Goal: Communication & Community: Answer question/provide support

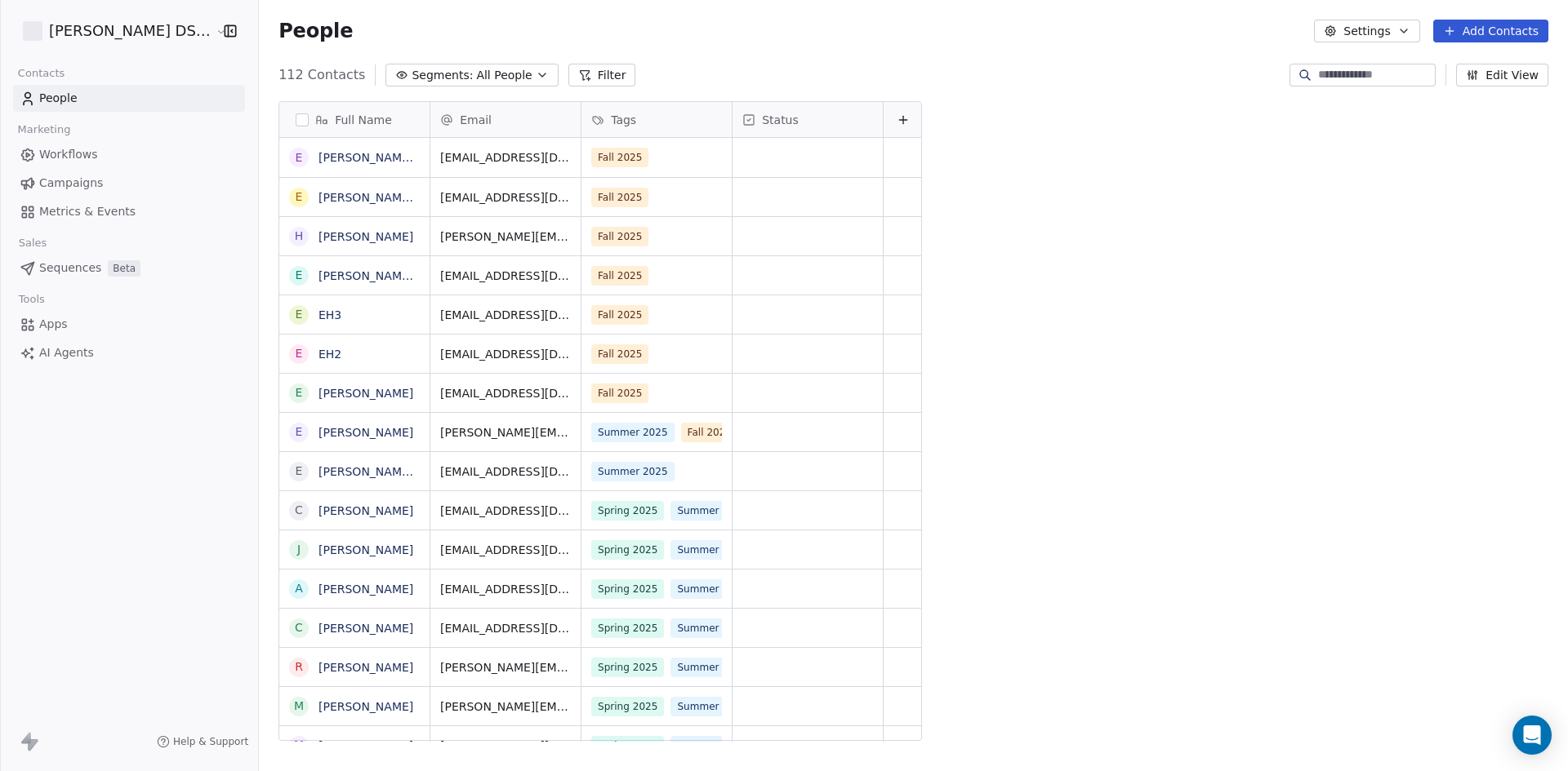
scroll to position [666, 1312]
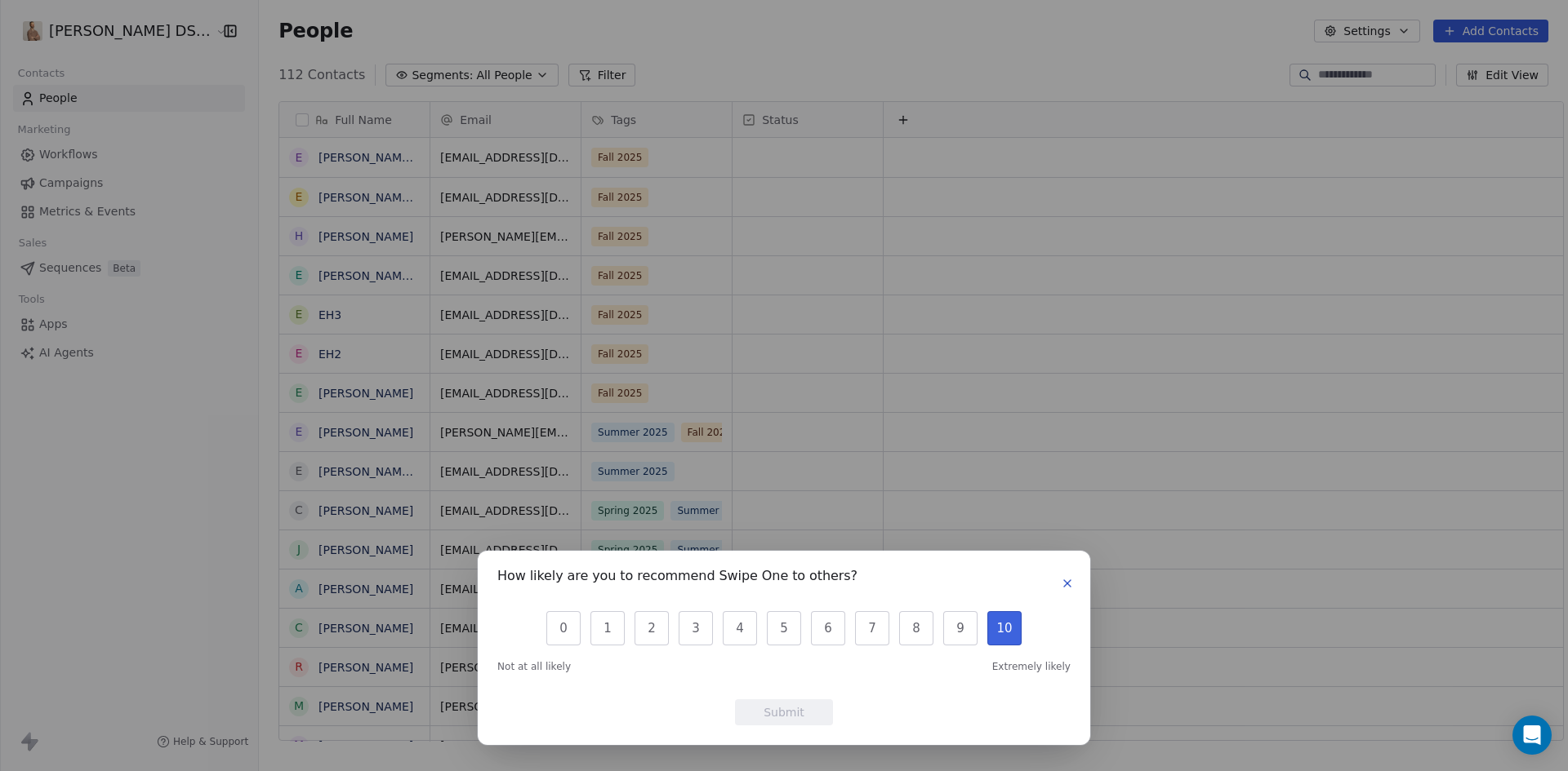
click at [1005, 629] on button "10" at bounding box center [1005, 628] width 34 height 34
click at [812, 711] on button "Submit" at bounding box center [784, 712] width 98 height 26
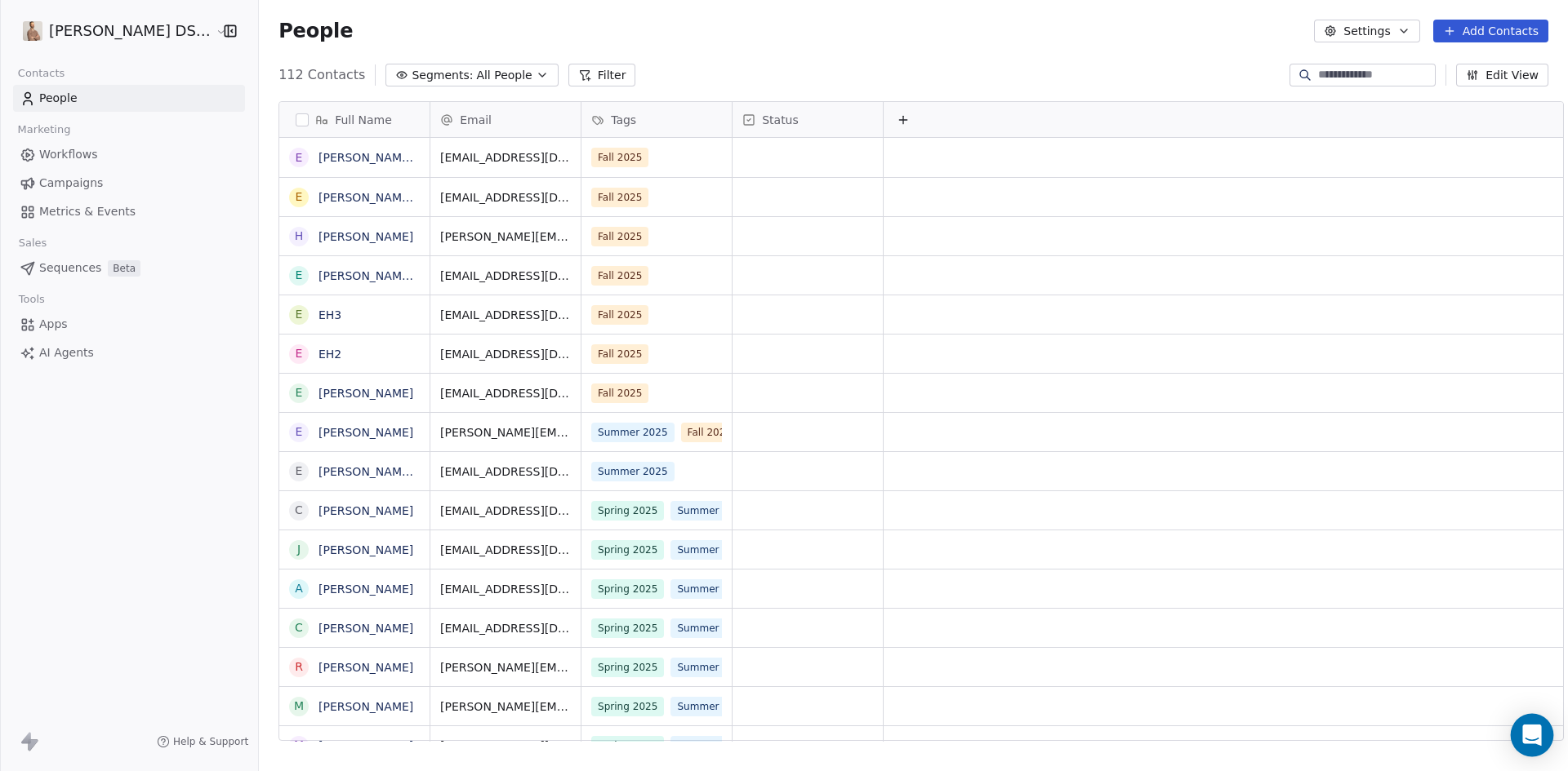
click at [1523, 737] on icon "Open Intercom Messenger" at bounding box center [1531, 735] width 21 height 21
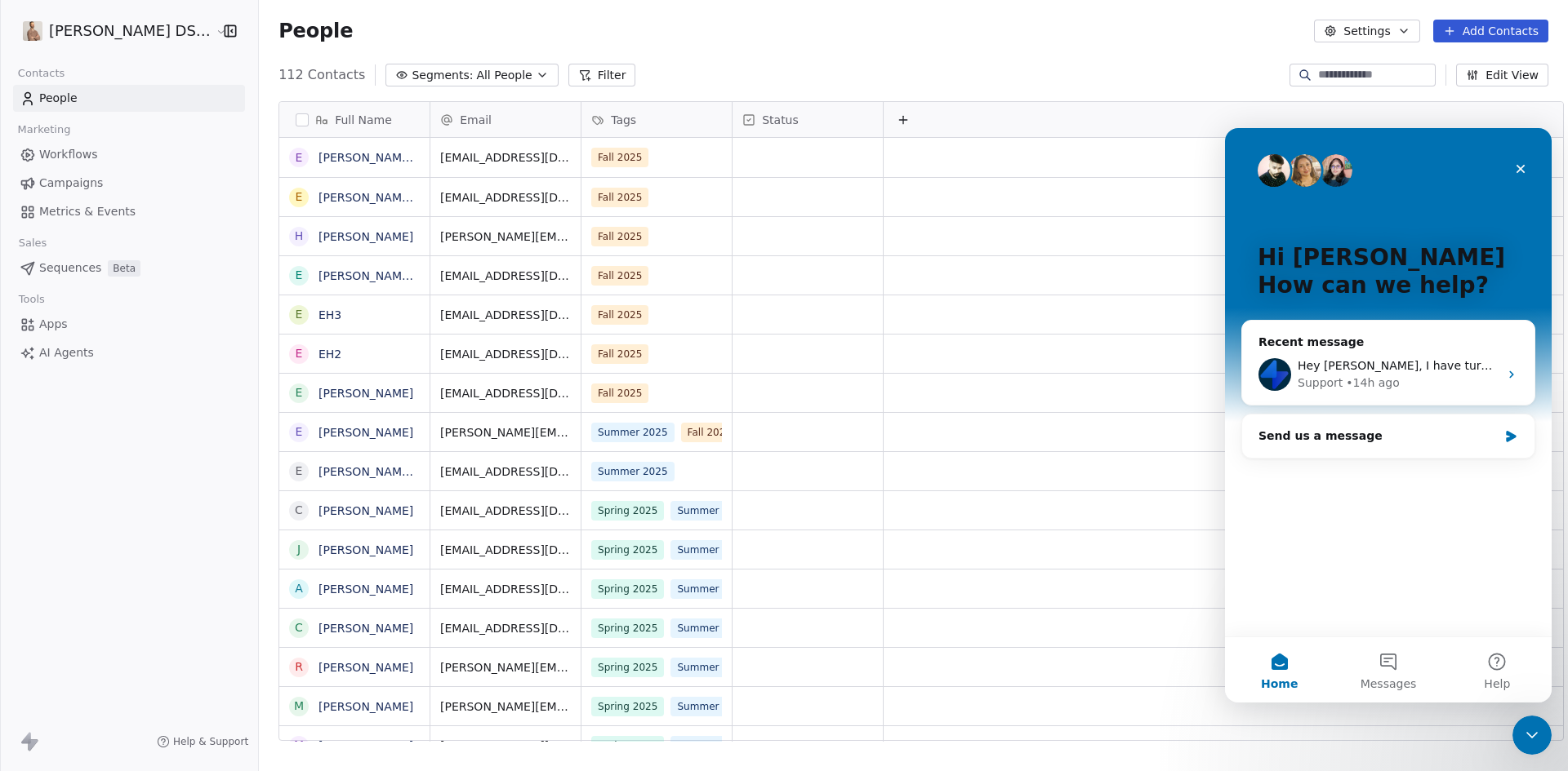
scroll to position [0, 0]
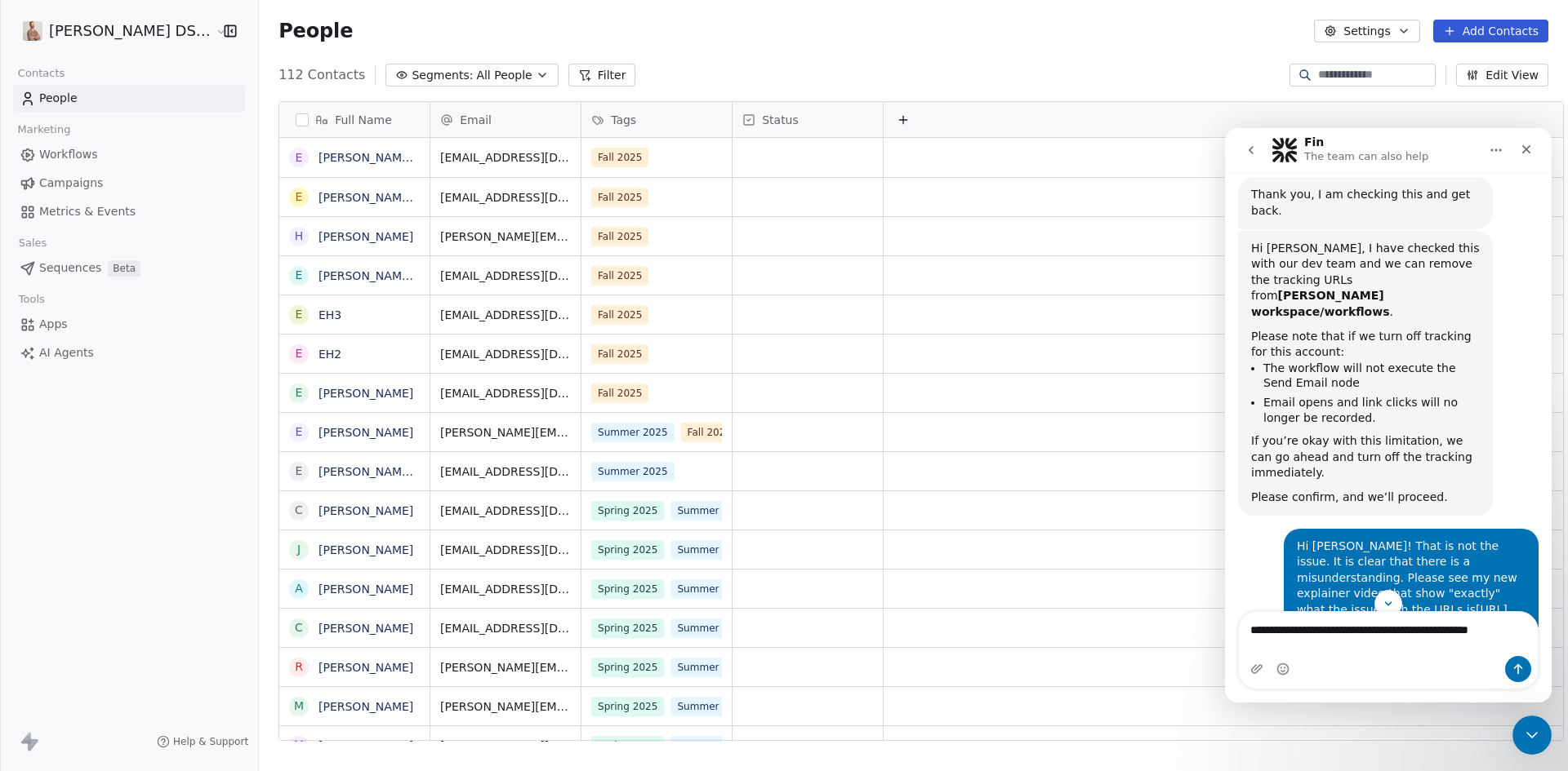
scroll to position [6258, 0]
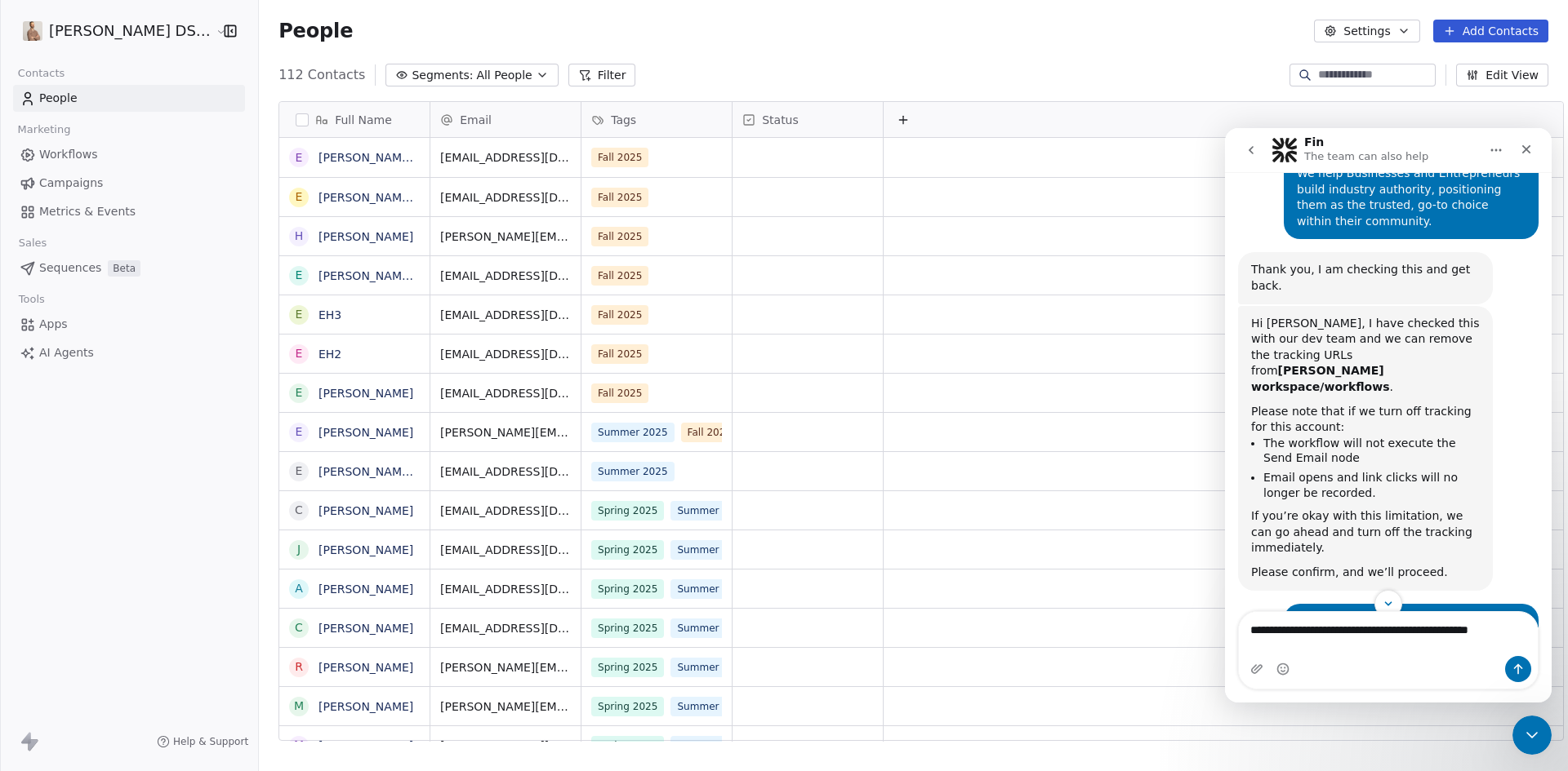
drag, startPoint x: 1304, startPoint y: 268, endPoint x: 1346, endPoint y: 269, distance: 42.0
click at [1346, 614] on div "Hi [PERSON_NAME]! That is not the issue. It is clear that there is a misunderst…" at bounding box center [1411, 662] width 229 height 97
copy div "[PERSON_NAME]"
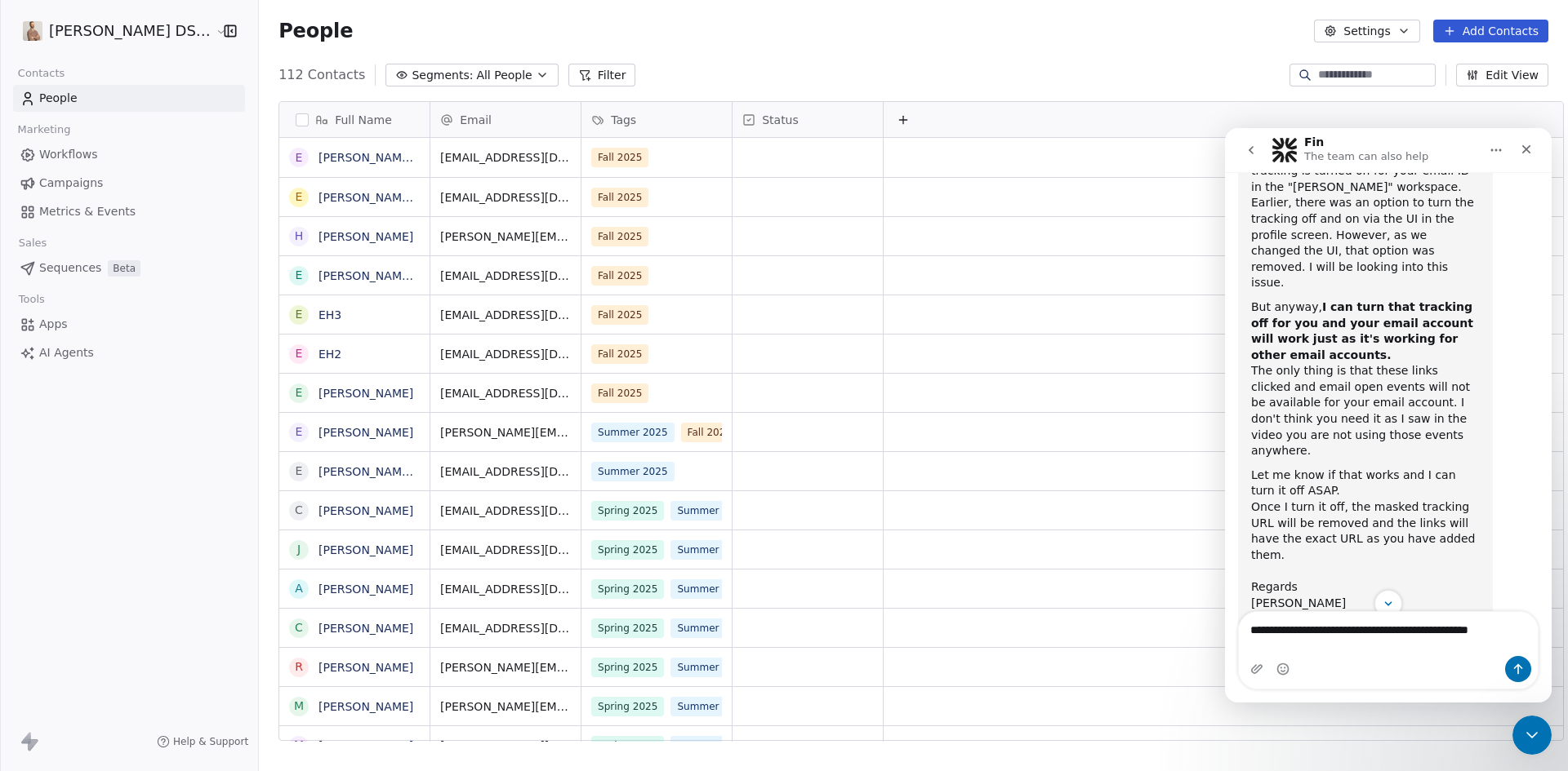
scroll to position [7075, 0]
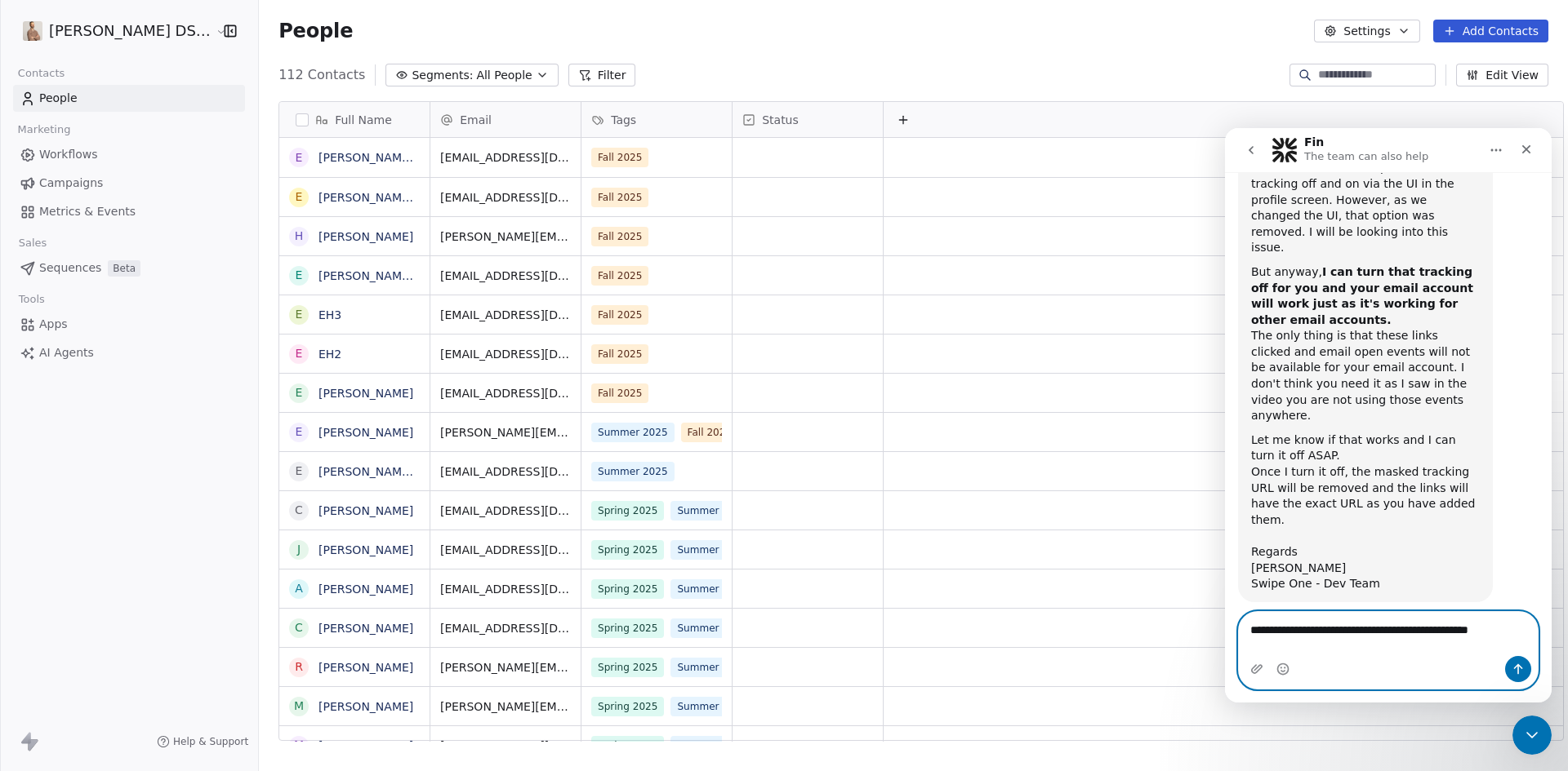
drag, startPoint x: 1402, startPoint y: 645, endPoint x: 1416, endPoint y: 650, distance: 14.9
click at [1402, 640] on textarea "**********" at bounding box center [1388, 625] width 299 height 28
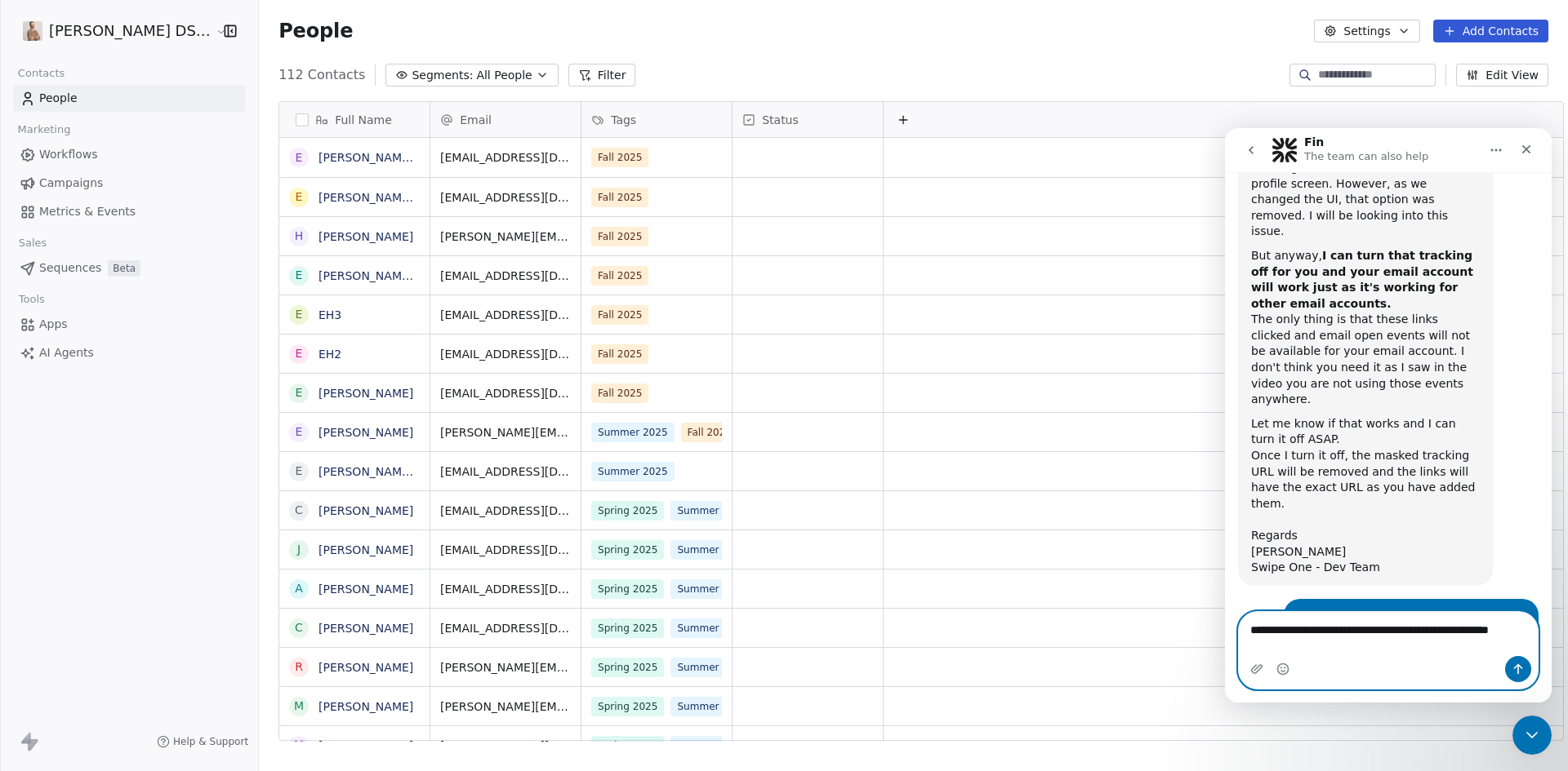
paste textarea "********"
click at [1351, 644] on textarea "**********" at bounding box center [1388, 634] width 299 height 44
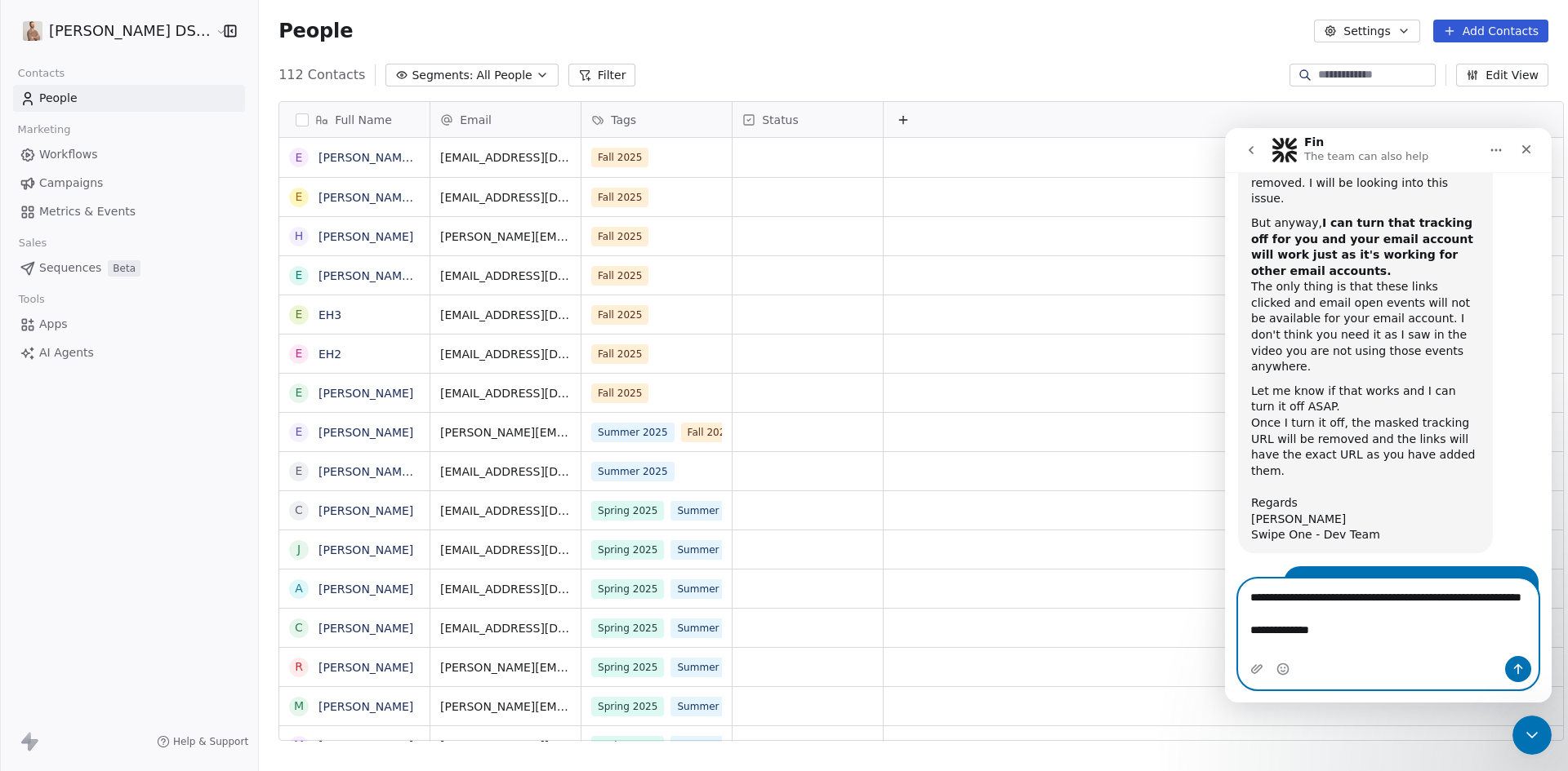
scroll to position [7141, 0]
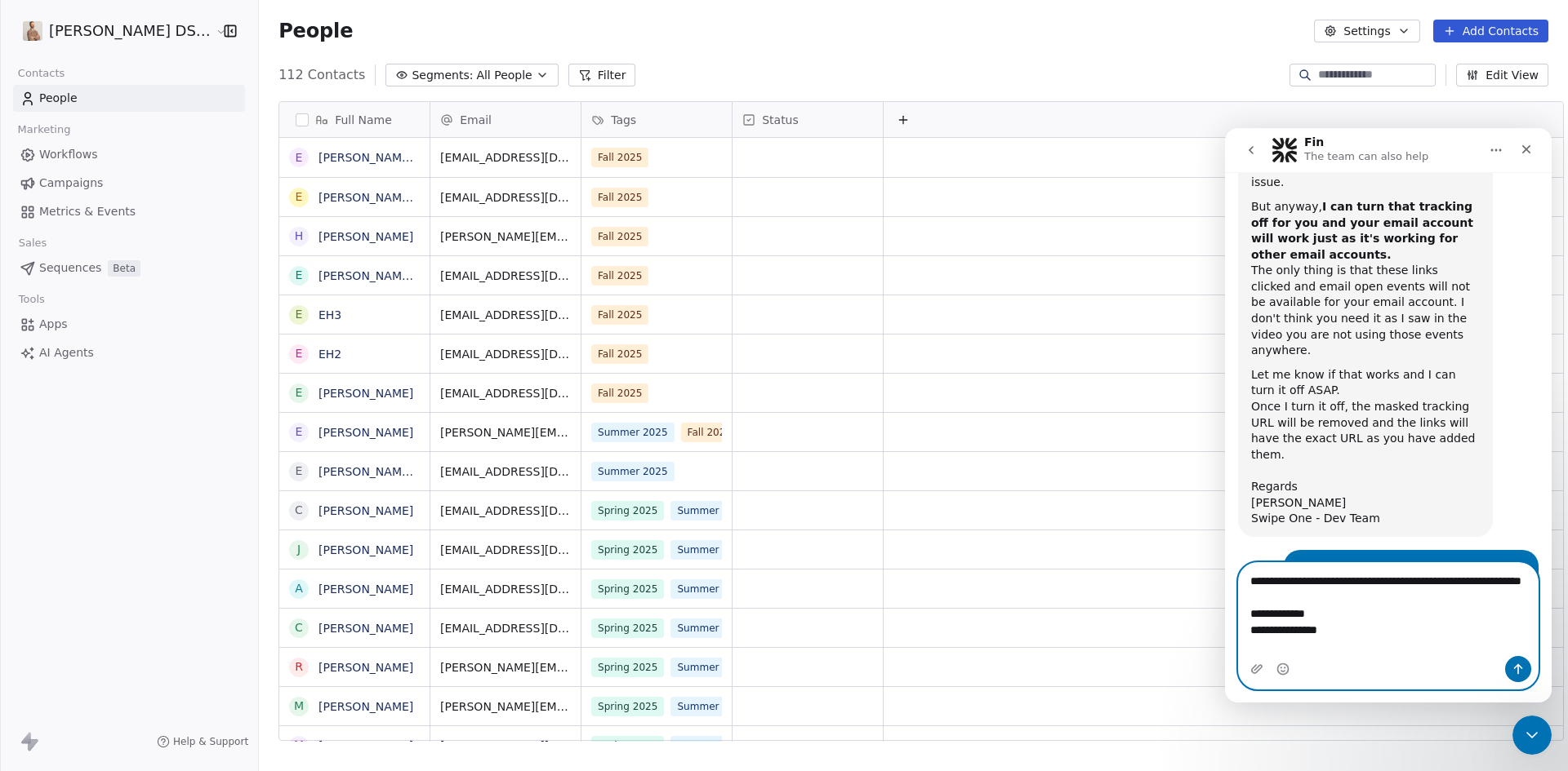
click at [1350, 644] on textarea "**********" at bounding box center [1388, 609] width 299 height 93
type textarea "**********"
click at [1516, 672] on icon "Send a message…" at bounding box center [1517, 669] width 13 height 13
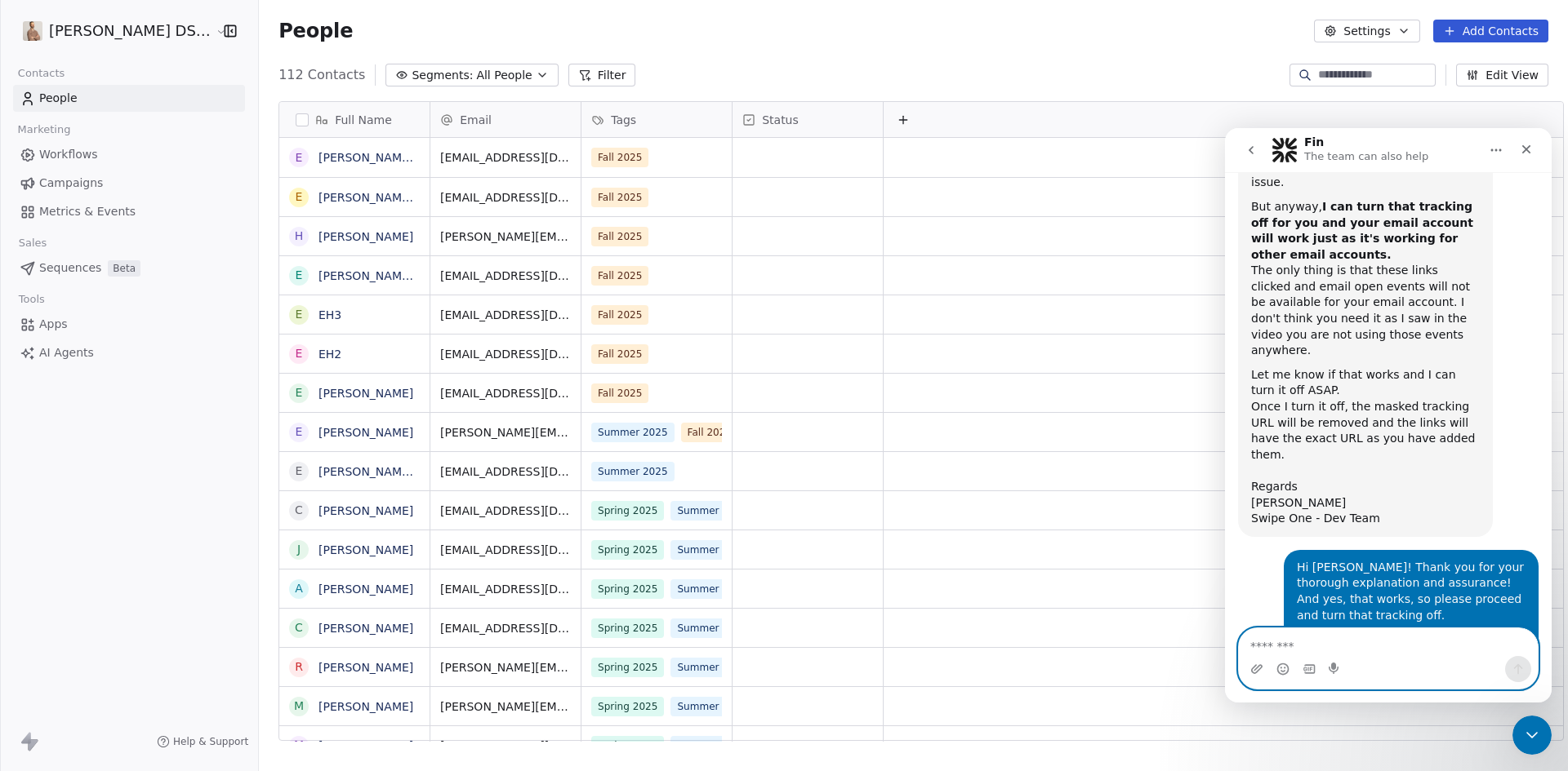
scroll to position [7202, 0]
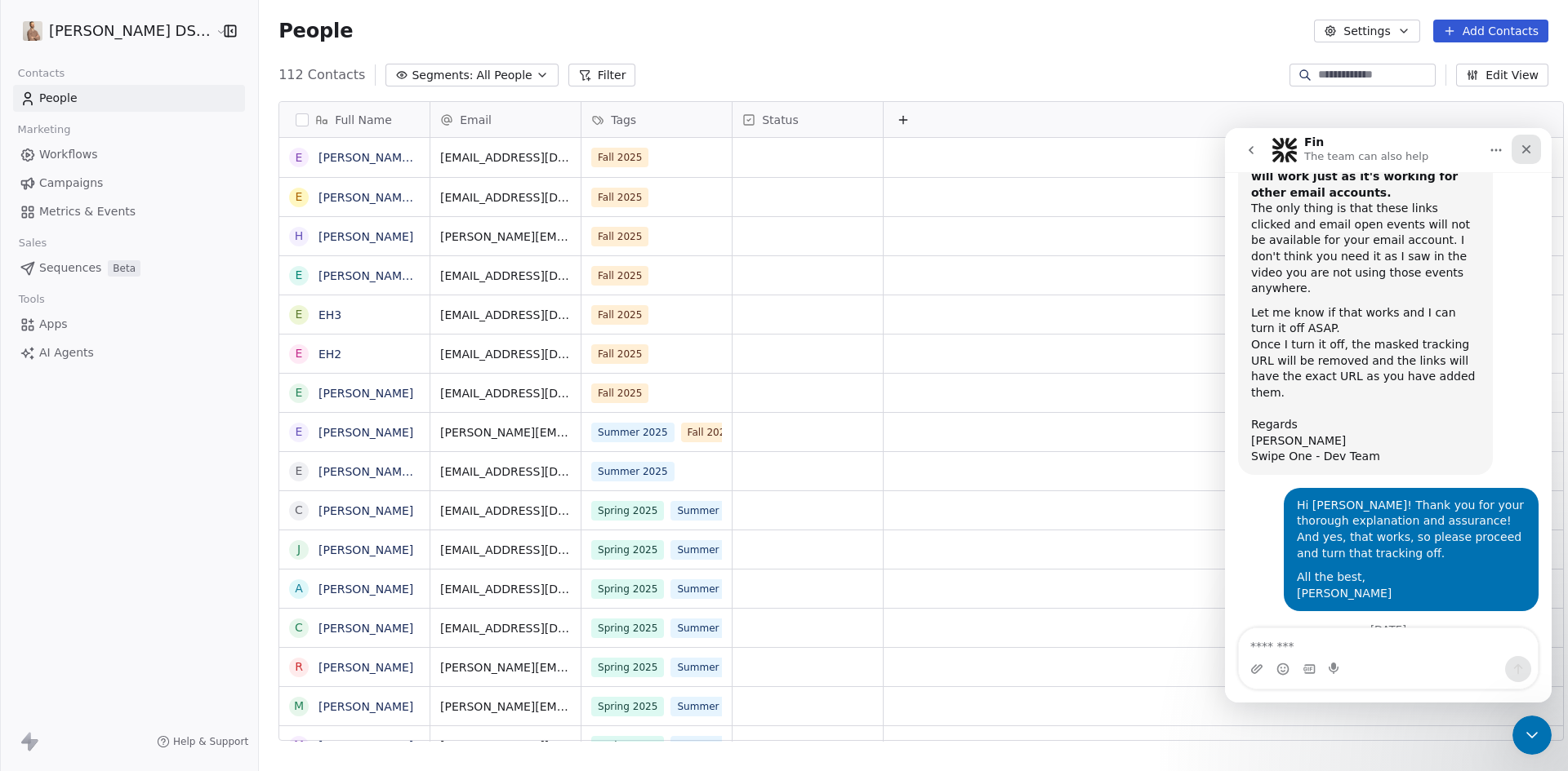
click at [1528, 152] on icon "Close" at bounding box center [1526, 149] width 13 height 13
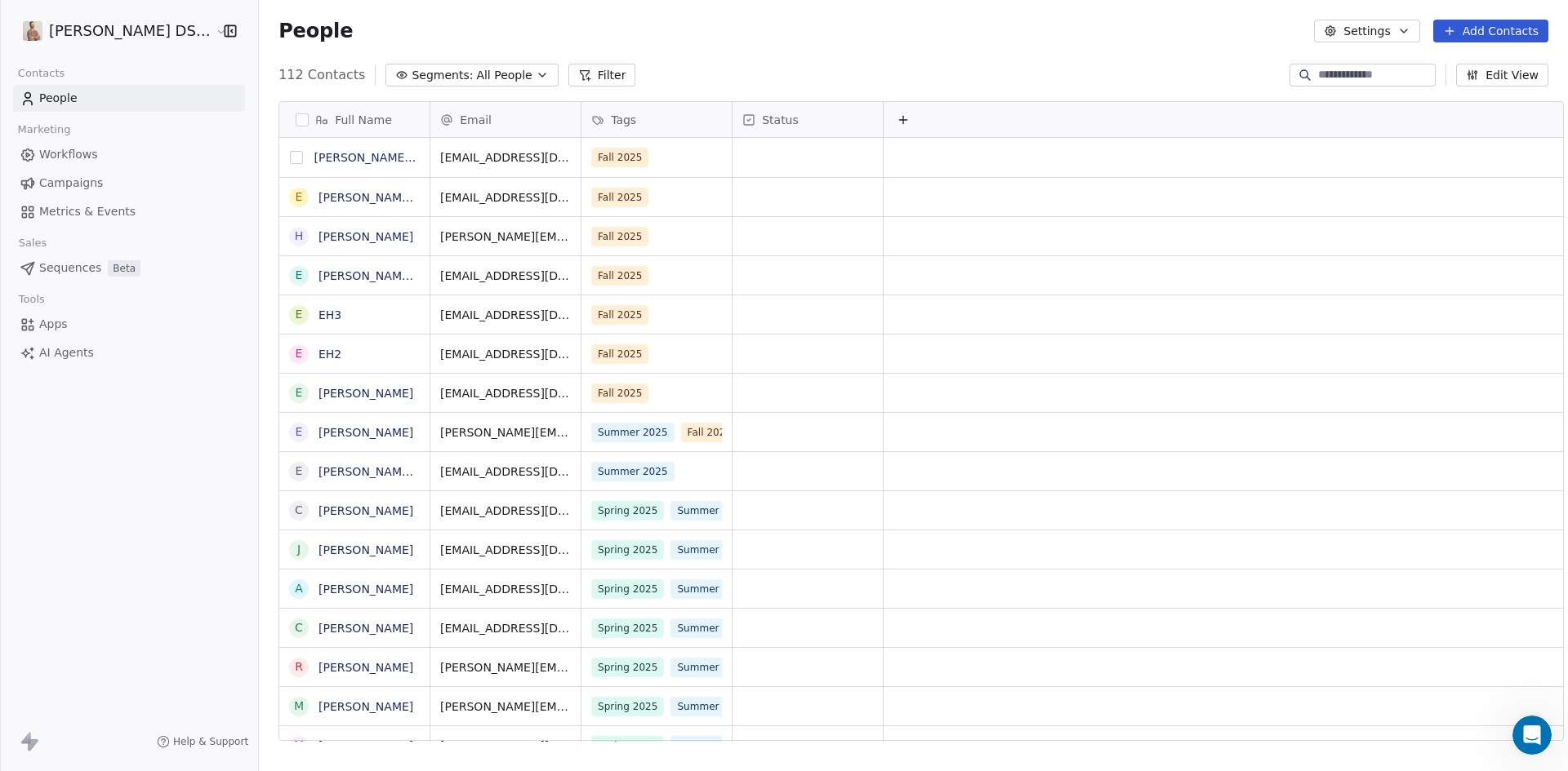
click at [290, 155] on button "grid" at bounding box center [297, 157] width 13 height 13
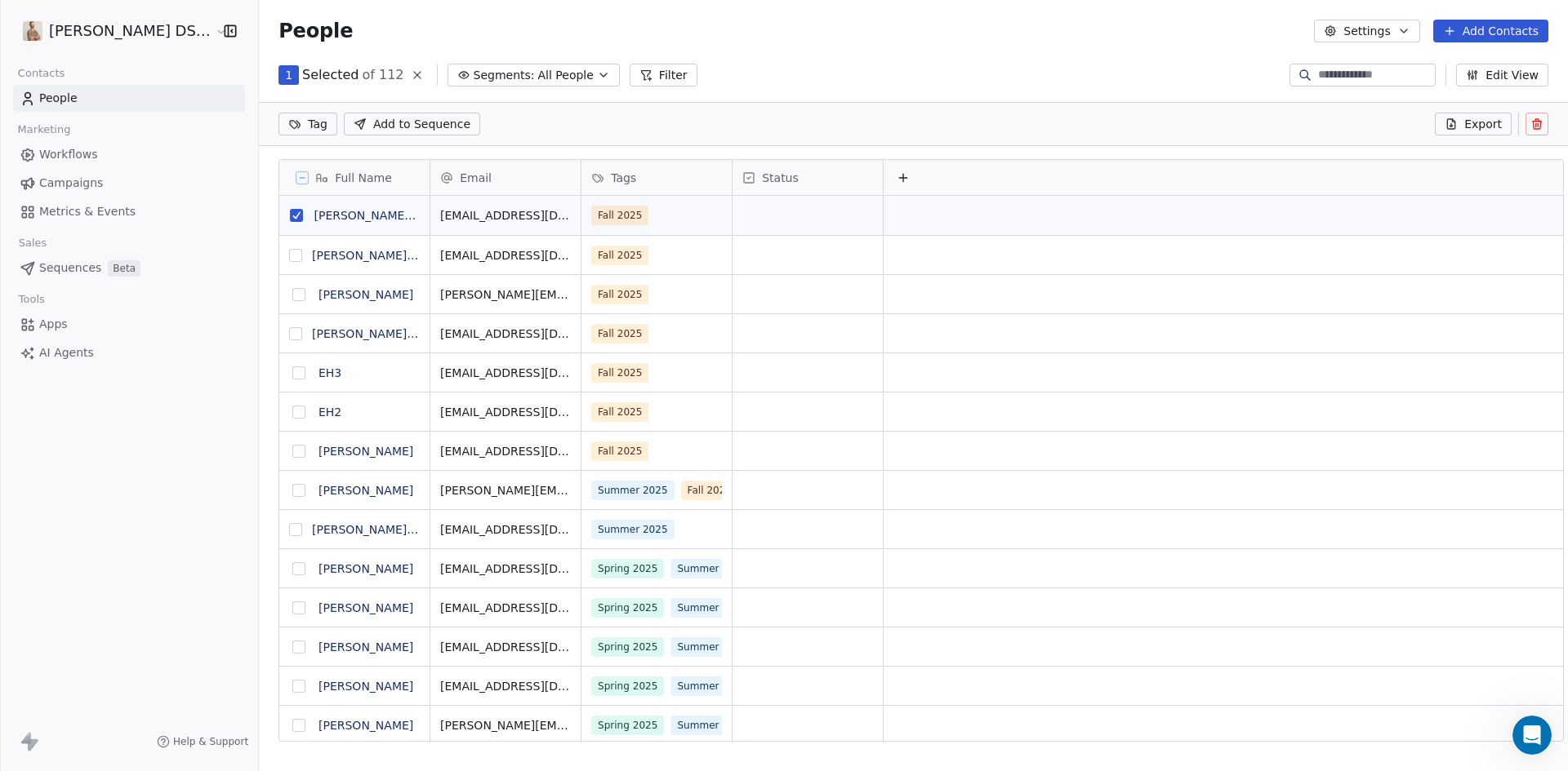
scroll to position [609, 1312]
click at [289, 258] on button "grid" at bounding box center [296, 255] width 13 height 13
click at [292, 297] on button "grid" at bounding box center [298, 295] width 13 height 13
click at [289, 334] on button "grid" at bounding box center [296, 334] width 13 height 13
click at [292, 376] on button "grid" at bounding box center [298, 372] width 13 height 13
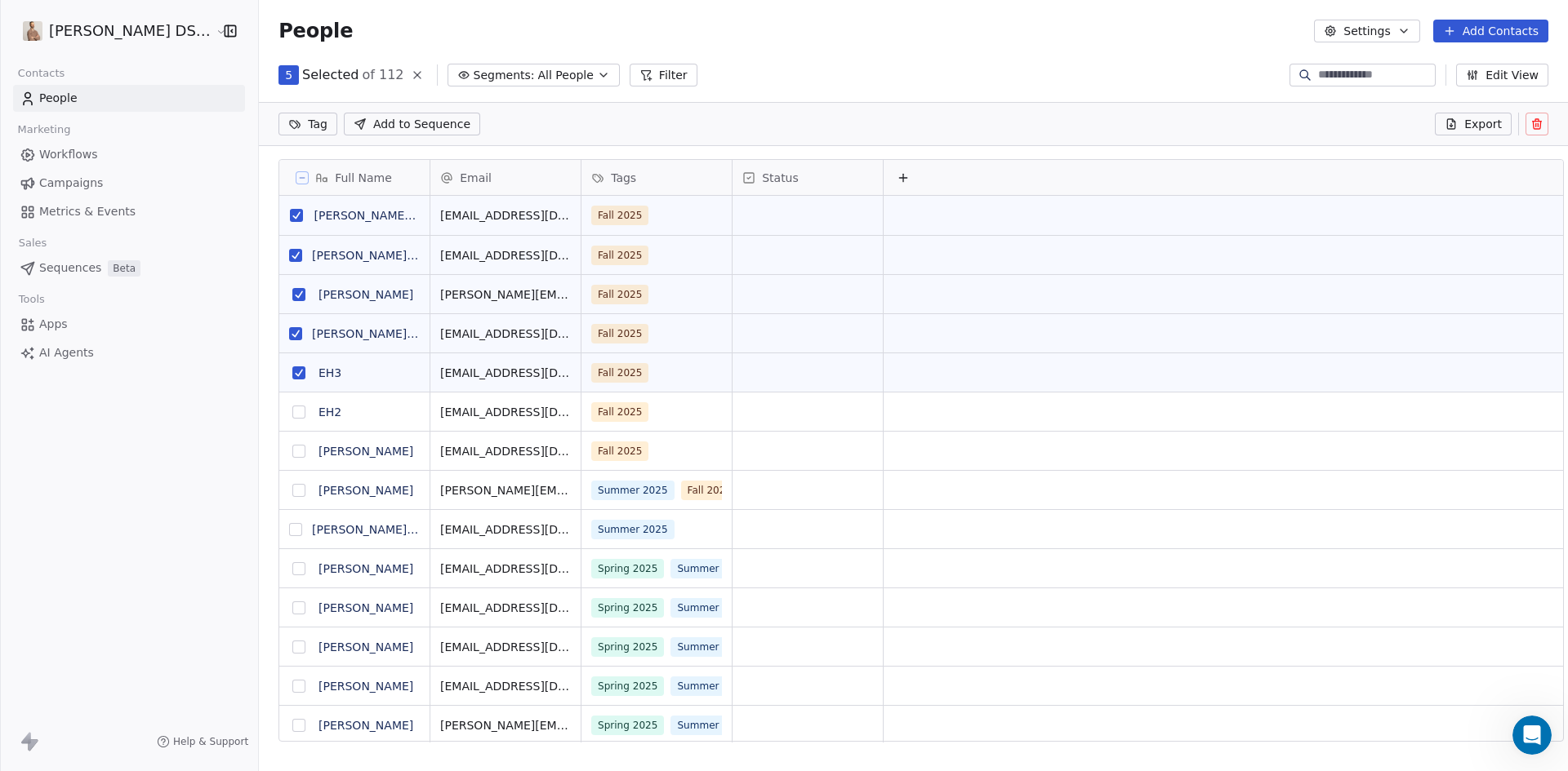
click at [292, 410] on button "grid" at bounding box center [298, 412] width 13 height 13
click at [292, 452] on button "grid" at bounding box center [298, 451] width 13 height 13
click at [289, 528] on button "grid" at bounding box center [296, 530] width 13 height 13
click at [1537, 120] on icon at bounding box center [1536, 124] width 13 height 13
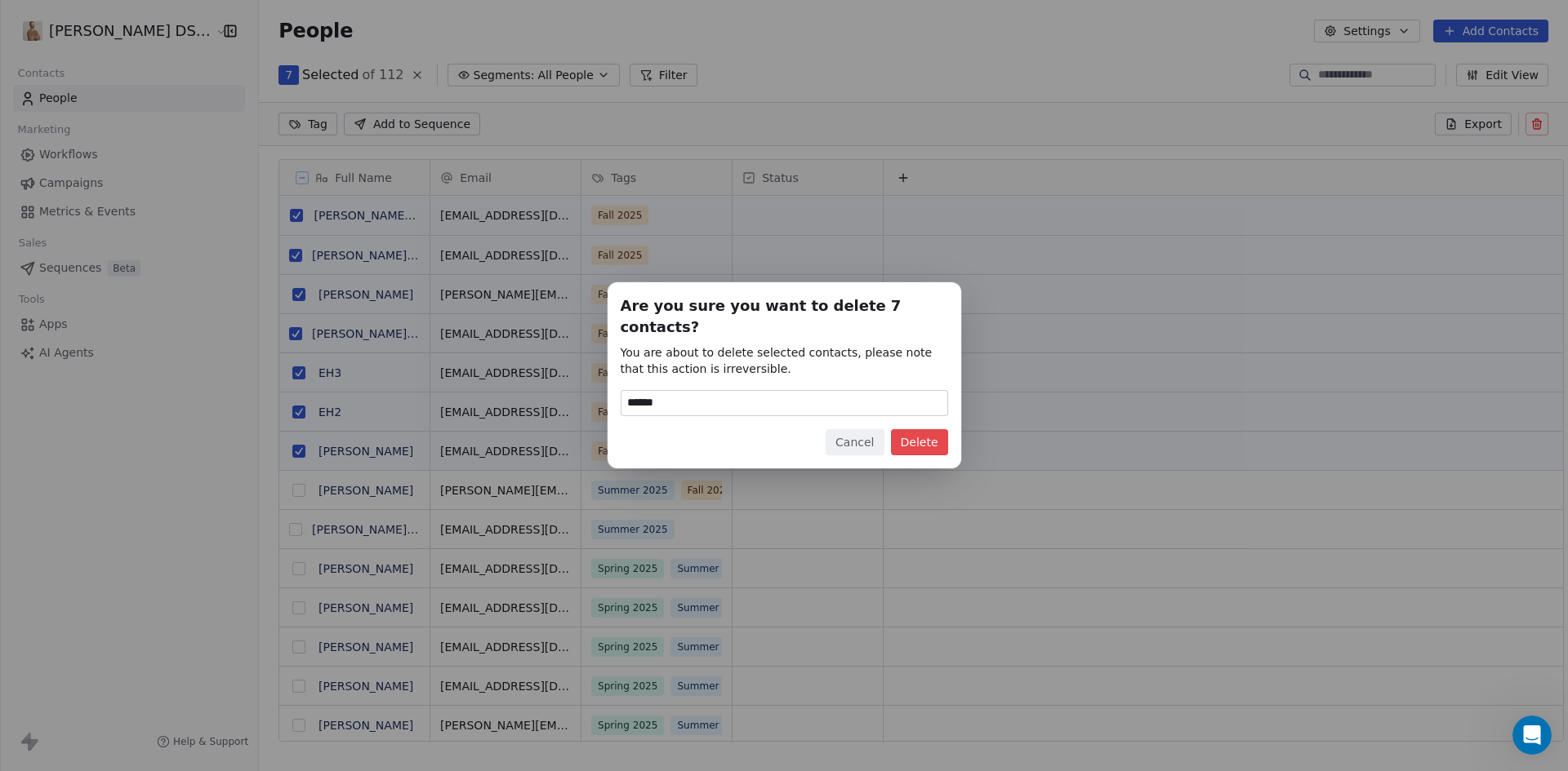
type input "******"
click at [929, 429] on button "Delete" at bounding box center [919, 442] width 57 height 26
